Goal: Share content

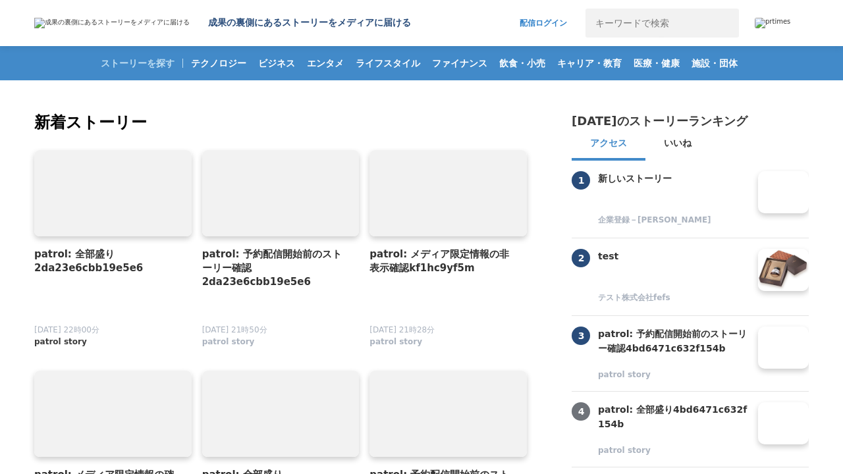
click at [53, 342] on span "patrol story" at bounding box center [60, 342] width 53 height 11
click at [113, 193] on link at bounding box center [112, 193] width 165 height 91
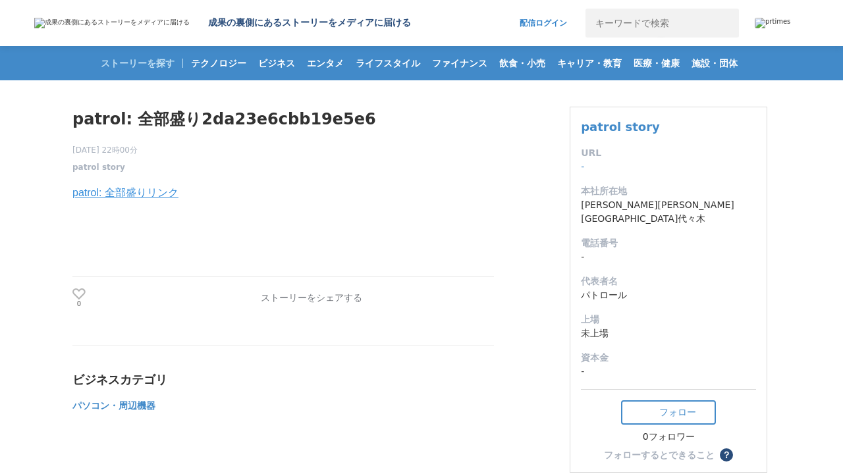
click at [125, 194] on link "patrol: 全部盛りリンク" at bounding box center [125, 192] width 106 height 11
click at [388, 300] on link at bounding box center [388, 298] width 21 height 21
click at [420, 300] on button at bounding box center [420, 298] width 21 height 21
click at [451, 300] on button at bounding box center [452, 298] width 21 height 21
